Goal: Check status

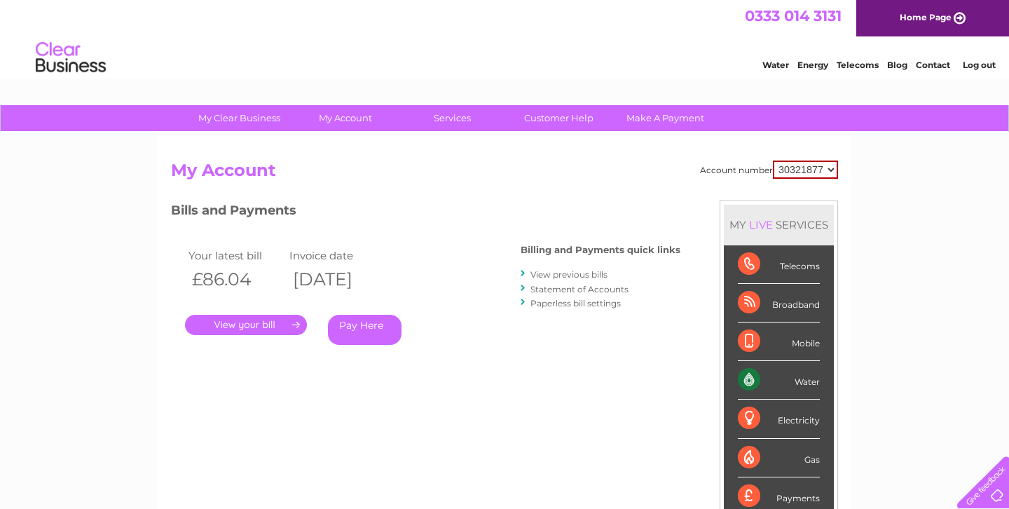
click at [669, 405] on div "Account number 30321877 My Account MY LIVE SERVICES Telecoms Broadband Mobile W…" at bounding box center [504, 371] width 667 height 422
click at [291, 324] on link "." at bounding box center [246, 325] width 122 height 20
